Goal: Transaction & Acquisition: Download file/media

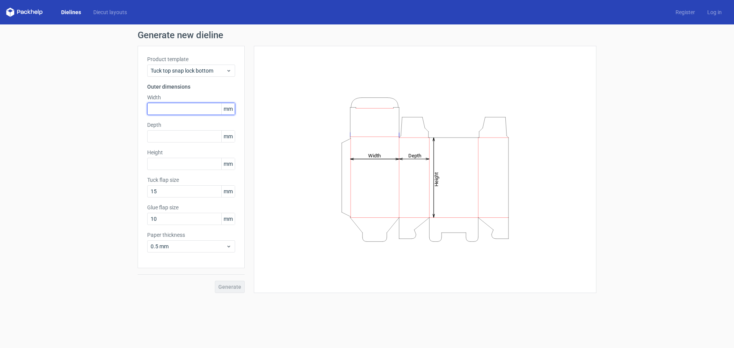
click at [176, 107] on input "text" at bounding box center [191, 109] width 88 height 12
type input "225"
type input "40"
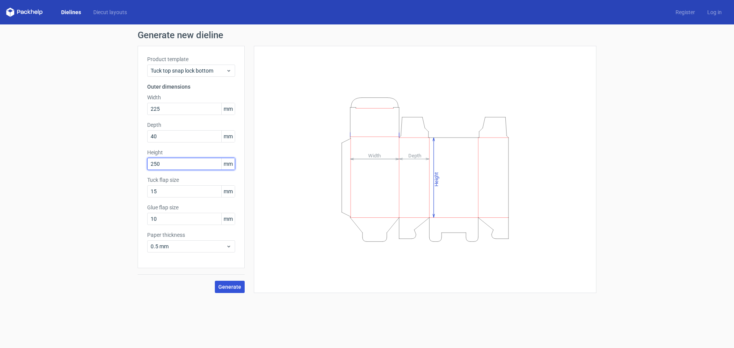
type input "250"
click at [225, 286] on span "Generate" at bounding box center [229, 287] width 23 height 5
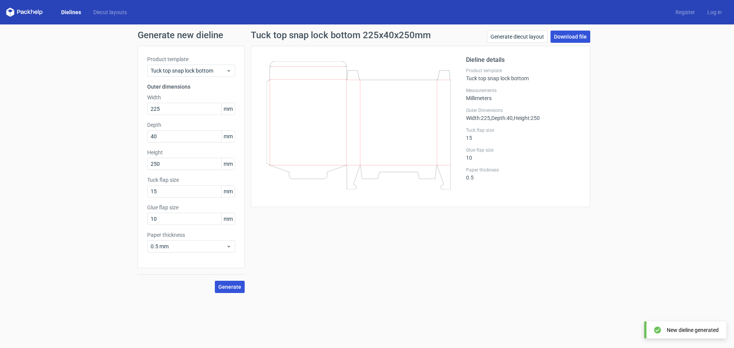
click at [568, 36] on link "Download file" at bounding box center [571, 37] width 40 height 12
click at [216, 72] on span "Tuck top snap lock bottom" at bounding box center [188, 71] width 75 height 8
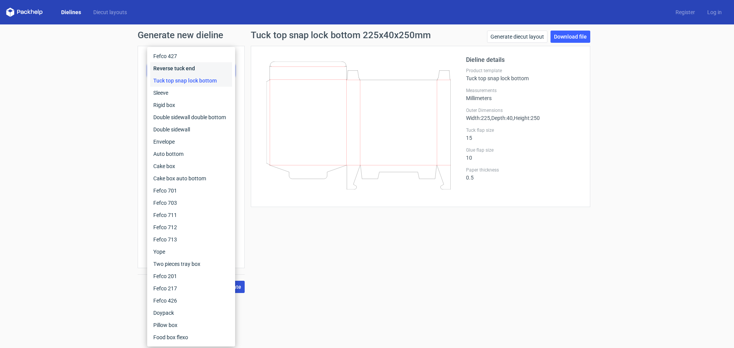
click at [183, 70] on div "Reverse tuck end" at bounding box center [191, 68] width 82 height 12
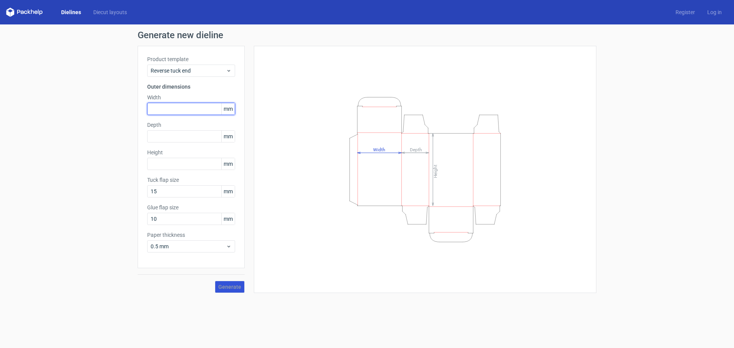
click at [177, 109] on input "text" at bounding box center [191, 109] width 88 height 12
type input "220"
type input "40"
type input "250"
click at [222, 285] on span "Generate" at bounding box center [229, 287] width 23 height 5
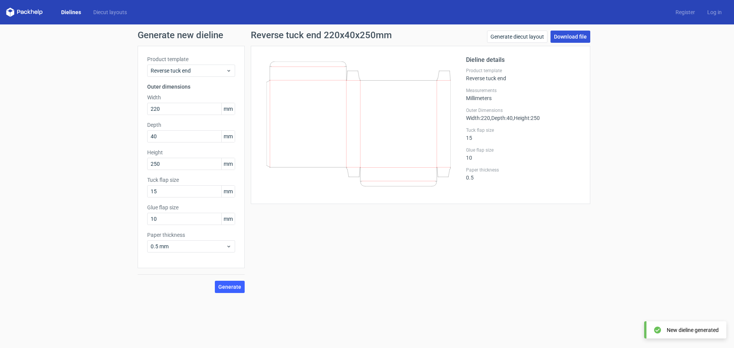
click at [577, 31] on link "Download file" at bounding box center [571, 37] width 40 height 12
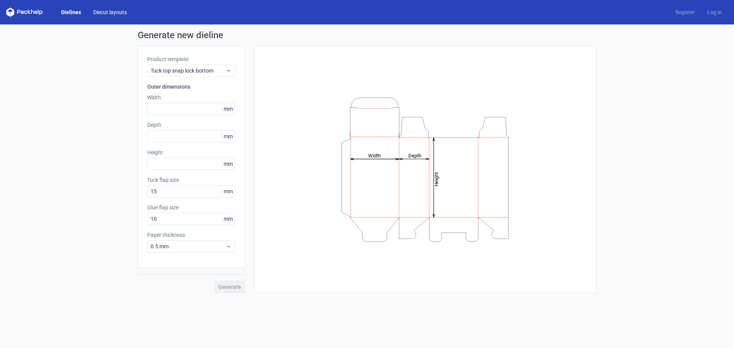
click at [101, 11] on link "Diecut layouts" at bounding box center [110, 12] width 46 height 8
